Goal: Answer question/provide support

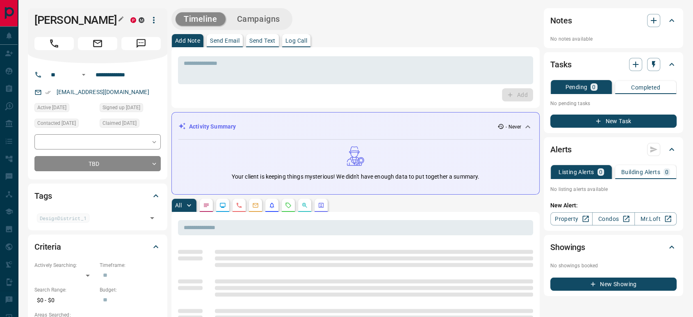
click at [121, 18] on icon "button" at bounding box center [120, 18] width 5 height 5
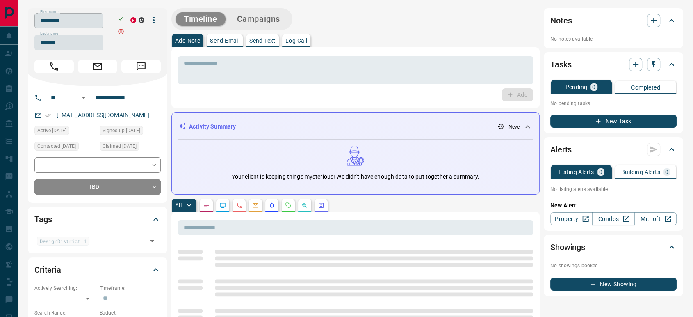
click at [94, 19] on input "*********" at bounding box center [68, 20] width 69 height 15
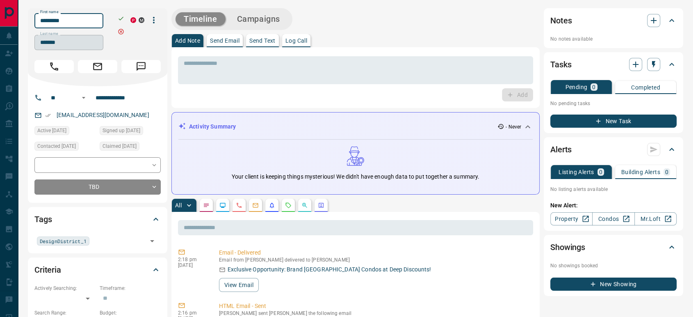
click at [64, 46] on input "*******" at bounding box center [68, 42] width 69 height 15
click at [110, 96] on input "**********" at bounding box center [124, 97] width 64 height 13
drag, startPoint x: 108, startPoint y: 116, endPoint x: 54, endPoint y: 116, distance: 54.1
click at [54, 116] on div "[EMAIL_ADDRESS][DOMAIN_NAME]" at bounding box center [97, 115] width 126 height 14
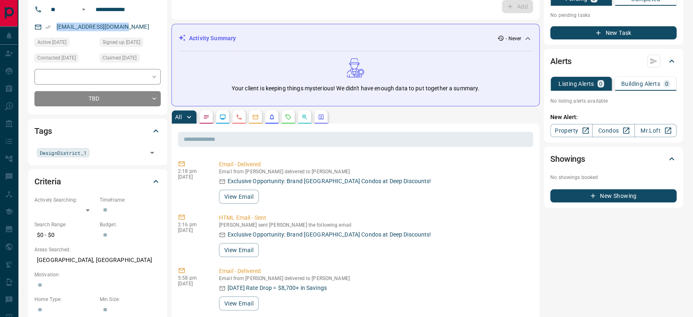
scroll to position [182, 0]
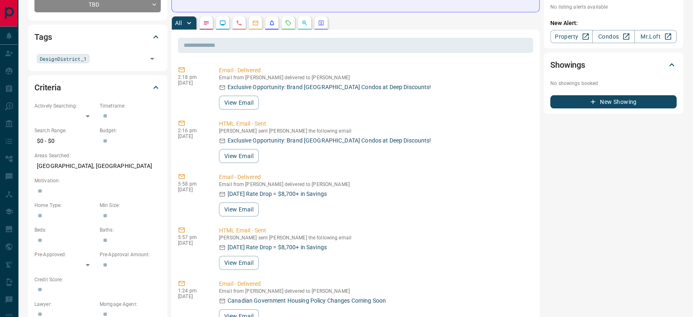
click at [242, 25] on icon "Calls" at bounding box center [239, 23] width 7 height 7
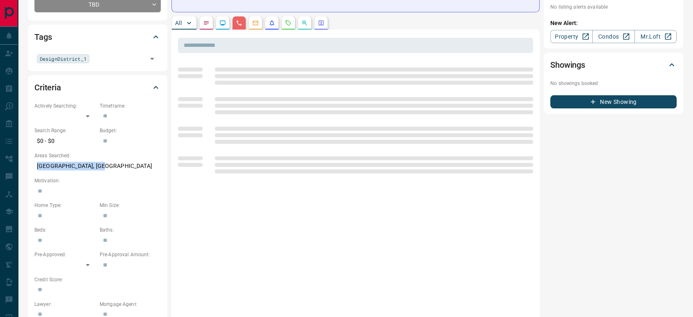
copy p "[GEOGRAPHIC_DATA], [GEOGRAPHIC_DATA]"
drag, startPoint x: 117, startPoint y: 168, endPoint x: 31, endPoint y: 168, distance: 85.7
click at [31, 168] on div "Criteria Actively Searching: ​ ​ Timeframe: ​ Search Range: $0 - $0 Budget: ​ A…" at bounding box center [97, 200] width 139 height 251
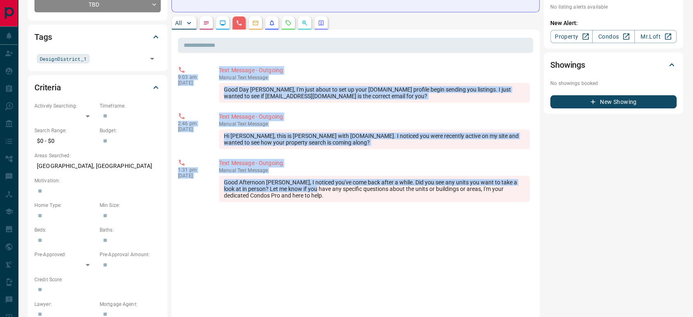
copy div "9:03 am [DATE] Text Message - Outgoing manual Text Message Good Day [PERSON_NAM…"
drag, startPoint x: 299, startPoint y: 188, endPoint x: 175, endPoint y: 75, distance: 167.5
click at [175, 75] on div "​ 9:03 am [DATE] Text Message - Outgoing manual Text Message Good Day [PERSON_N…" at bounding box center [355, 297] width 368 height 534
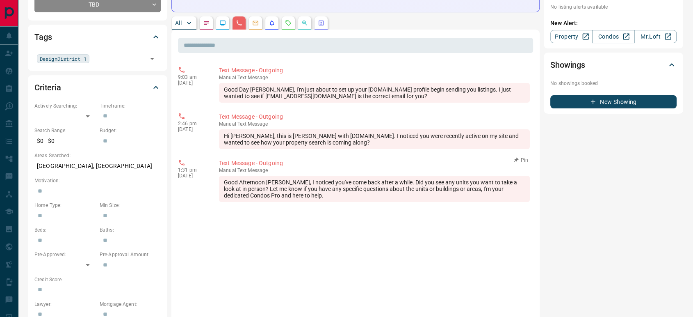
click at [297, 197] on div "Good Afternoon [PERSON_NAME], I noticed you've come back after a while. Did you…" at bounding box center [374, 188] width 311 height 26
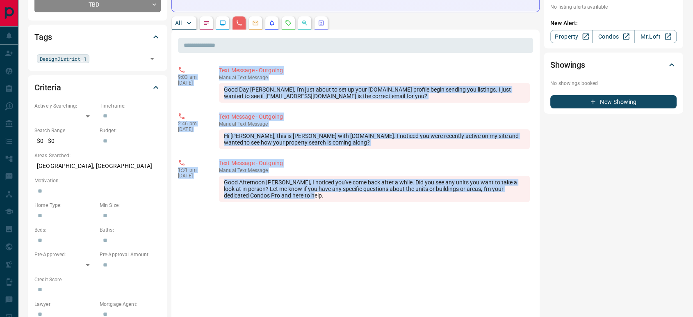
copy div "9:03 am [DATE] Text Message - Outgoing manual Text Message Good Day [PERSON_NAM…"
drag, startPoint x: 247, startPoint y: 169, endPoint x: 177, endPoint y: 75, distance: 117.4
click at [177, 75] on div "​ 9:03 am [DATE] Text Message - Outgoing manual Text Message Good Day [PERSON_N…" at bounding box center [355, 297] width 368 height 534
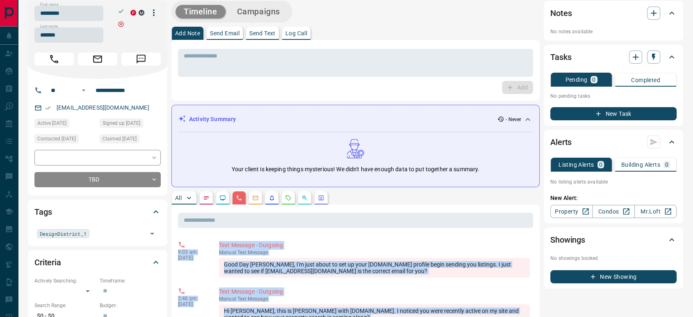
scroll to position [0, 0]
